Goal: Task Accomplishment & Management: Complete application form

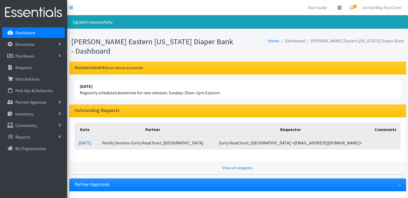
click at [91, 144] on link "09/16/2025" at bounding box center [84, 142] width 13 height 5
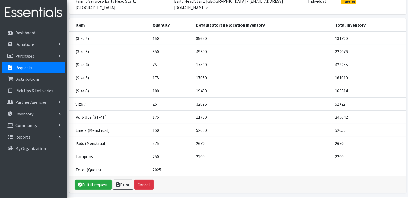
scroll to position [84, 0]
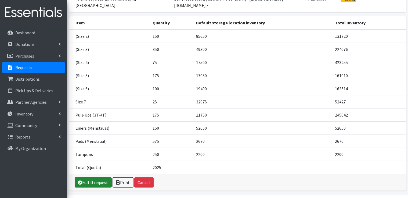
click at [98, 178] on link "Fulfill request" at bounding box center [93, 183] width 37 height 10
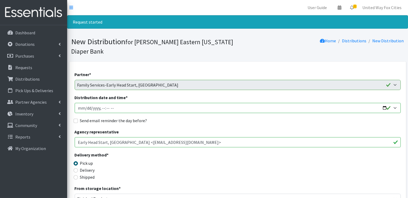
click at [121, 107] on input "Distribution date and time *" at bounding box center [238, 108] width 326 height 10
click at [385, 109] on input "Distribution date and time *" at bounding box center [238, 108] width 326 height 10
type input "2025-09-25T09:00"
click at [194, 124] on fieldset "Send email reminder the day before?" at bounding box center [238, 121] width 326 height 7
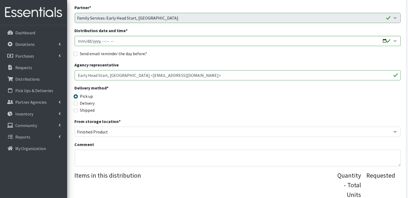
scroll to position [81, 0]
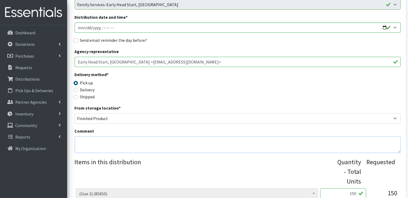
click at [94, 142] on textarea "Comment" at bounding box center [238, 145] width 326 height 17
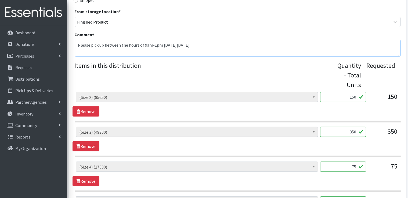
scroll to position [215, 0]
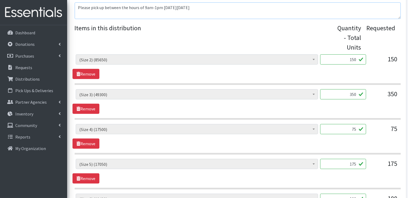
type textarea "Please pick up between the hours of 9am-1pm on Thursday, September 25"
click at [356, 59] on input "150" at bounding box center [343, 60] width 46 height 10
type input "1"
type input "200"
click at [357, 95] on input "350" at bounding box center [343, 94] width 46 height 10
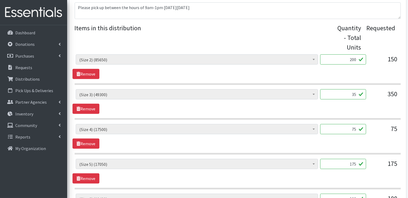
type input "3"
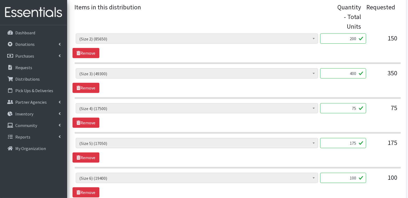
scroll to position [269, 0]
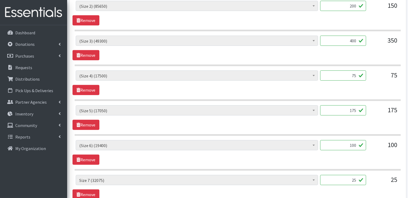
type input "400"
click at [352, 76] on input "75" at bounding box center [343, 76] width 46 height 10
type input "5"
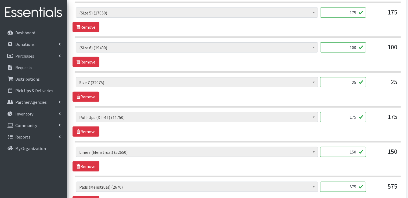
scroll to position [376, 0]
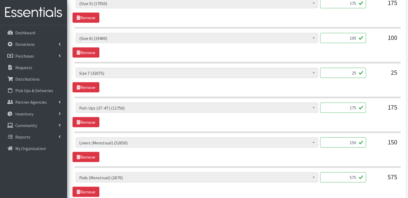
type input "100"
click at [352, 106] on input "175" at bounding box center [343, 108] width 46 height 10
type input "175"
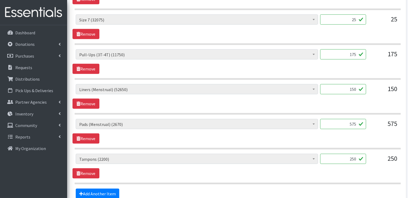
scroll to position [483, 0]
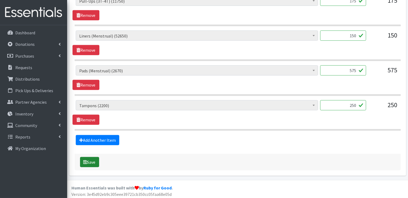
click at [87, 162] on button "Save" at bounding box center [89, 162] width 19 height 10
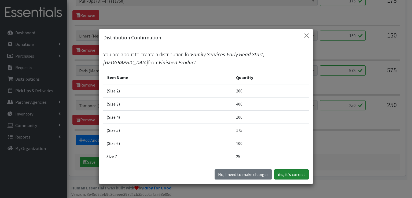
click at [294, 176] on button "Yes, it's correct" at bounding box center [291, 175] width 35 height 10
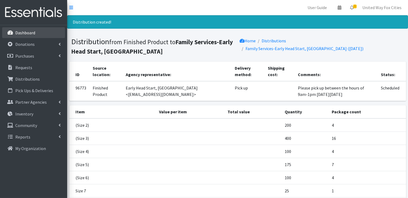
click at [30, 33] on p "Dashboard" at bounding box center [25, 32] width 20 height 5
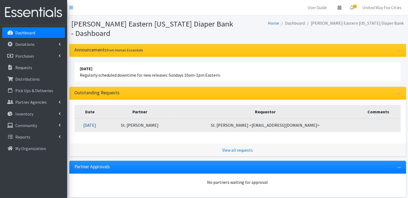
click at [91, 123] on link "[DATE]" at bounding box center [89, 125] width 13 height 5
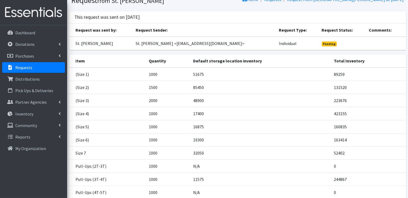
scroll to position [91, 0]
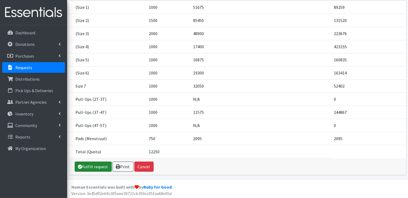
click at [93, 167] on link "Fulfill request" at bounding box center [93, 167] width 37 height 10
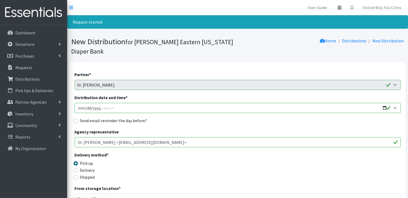
click at [127, 107] on input "Distribution date and time *" at bounding box center [238, 108] width 326 height 10
click at [383, 107] on input "Distribution date and time *" at bounding box center [238, 108] width 326 height 10
type input "2025-09-25T09:00"
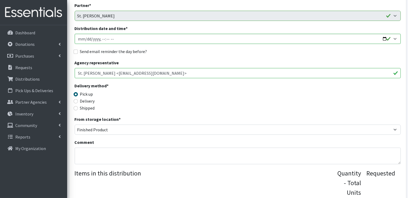
scroll to position [81, 0]
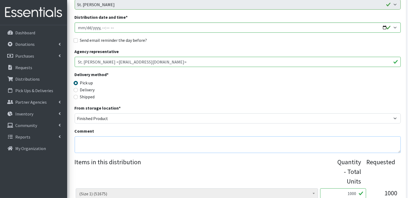
click at [129, 137] on textarea "Comment" at bounding box center [238, 145] width 326 height 17
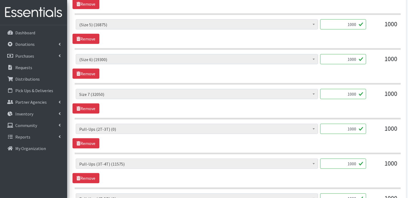
scroll to position [403, 0]
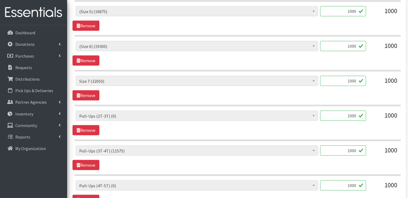
type textarea "Please pick up between the hours of 9am-1pm on Thursday, September 25"
click at [357, 113] on input "1000" at bounding box center [343, 116] width 46 height 10
type input "1"
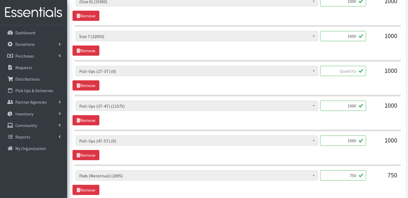
scroll to position [456, 0]
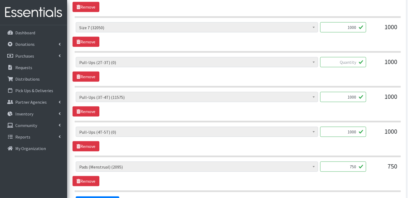
click at [358, 130] on input "1000" at bounding box center [343, 132] width 46 height 10
type input "1"
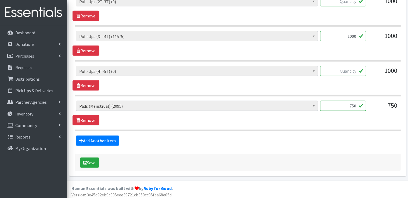
scroll to position [518, 0]
click at [93, 163] on button "Save" at bounding box center [89, 163] width 19 height 10
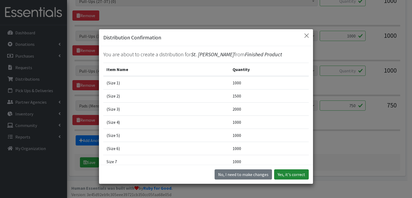
click at [296, 177] on button "Yes, it's correct" at bounding box center [291, 175] width 35 height 10
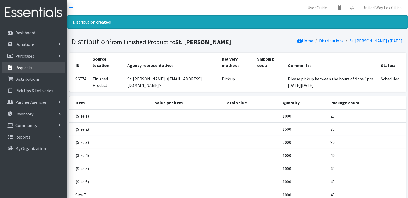
click at [28, 68] on p "Requests" at bounding box center [23, 67] width 17 height 5
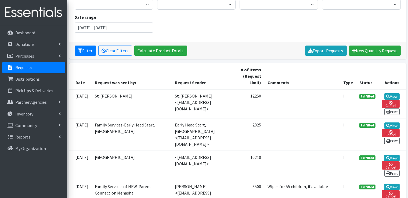
scroll to position [81, 0]
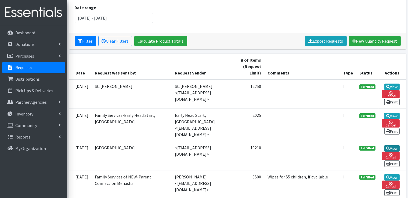
click at [394, 146] on link "View" at bounding box center [391, 149] width 15 height 6
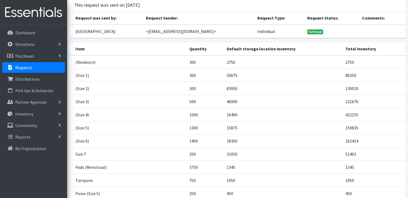
scroll to position [104, 0]
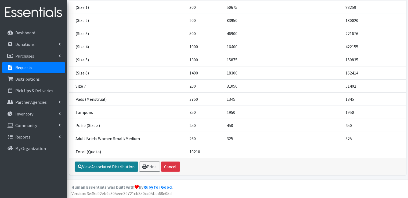
click at [122, 166] on link "View Associated Distribution" at bounding box center [107, 167] width 64 height 10
click at [31, 68] on p "Requests" at bounding box center [23, 67] width 17 height 5
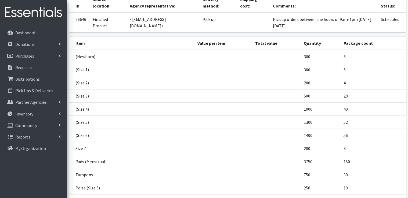
scroll to position [104, 0]
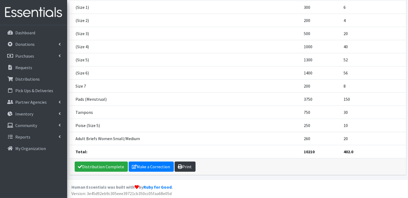
click at [180, 169] on link "Print" at bounding box center [185, 167] width 21 height 10
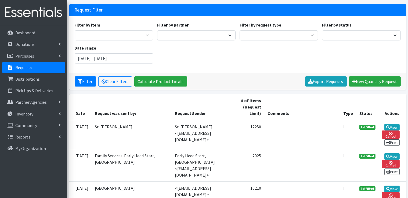
scroll to position [107, 0]
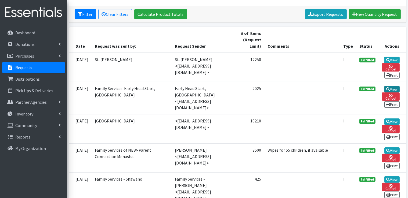
click at [392, 86] on link "View" at bounding box center [391, 89] width 15 height 6
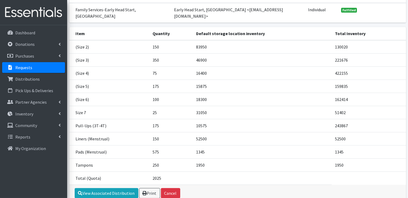
scroll to position [84, 0]
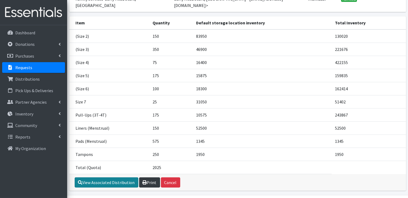
click at [110, 178] on link "View Associated Distribution" at bounding box center [107, 183] width 64 height 10
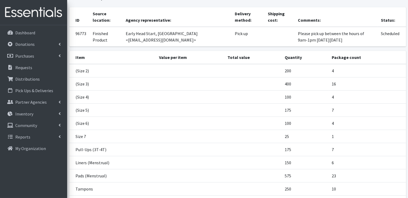
scroll to position [88, 0]
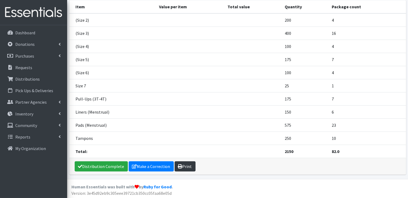
click at [190, 167] on link "Print" at bounding box center [185, 167] width 21 height 10
click at [29, 70] on p "Requests" at bounding box center [23, 67] width 17 height 5
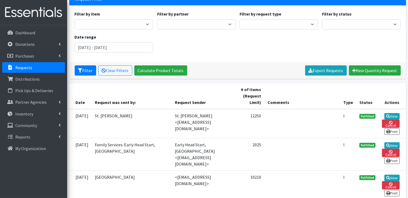
scroll to position [54, 0]
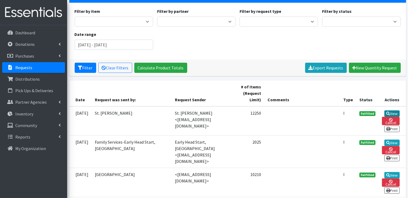
click at [391, 111] on link "View" at bounding box center [391, 114] width 15 height 6
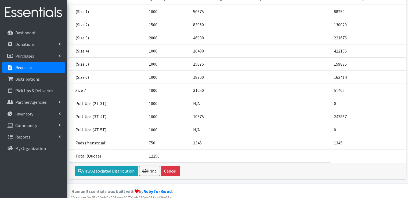
scroll to position [91, 0]
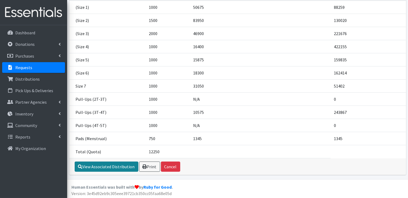
click at [126, 169] on link "View Associated Distribution" at bounding box center [107, 167] width 64 height 10
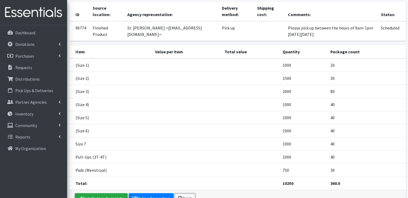
scroll to position [74, 0]
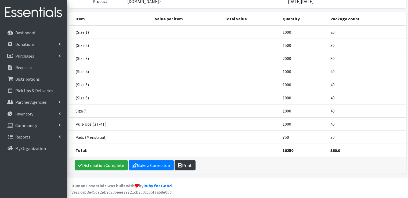
click at [182, 169] on link "Print" at bounding box center [185, 166] width 21 height 10
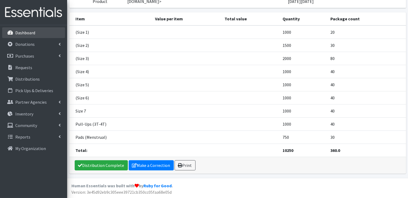
click at [24, 34] on p "Dashboard" at bounding box center [25, 32] width 20 height 5
